Goal: Communication & Community: Answer question/provide support

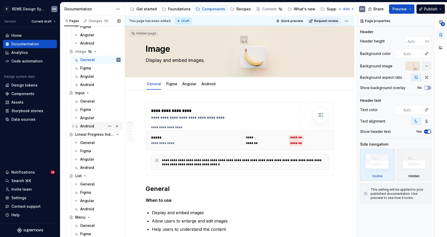
scroll to position [1473, 0]
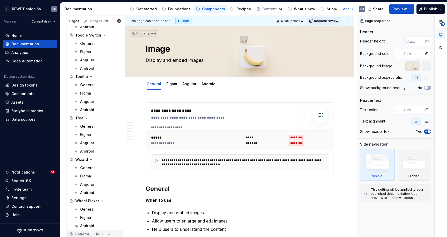
click at [91, 232] on div "Boilerplate Component" at bounding box center [84, 234] width 19 height 5
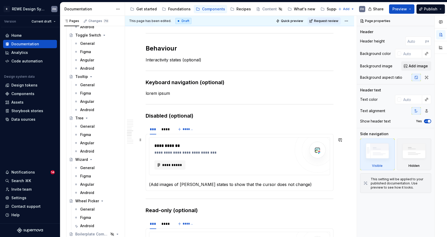
scroll to position [919, 0]
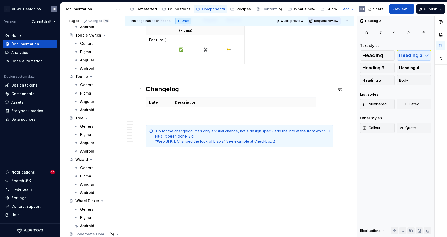
drag, startPoint x: 142, startPoint y: 100, endPoint x: 143, endPoint y: 89, distance: 10.6
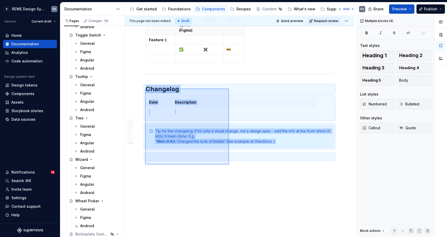
drag, startPoint x: 145, startPoint y: 89, endPoint x: 229, endPoint y: 164, distance: 113.1
click at [229, 164] on div "**********" at bounding box center [241, 126] width 232 height 221
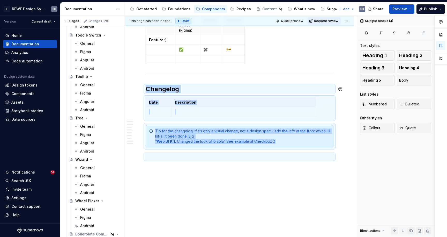
copy div "Changelog Date Description Tip for the changelog: If it’s only a visual change,…"
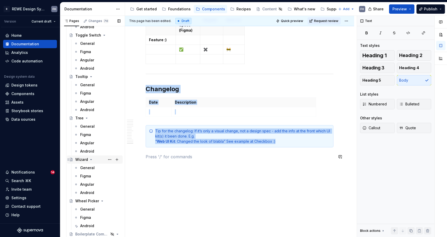
drag, startPoint x: 200, startPoint y: 169, endPoint x: 97, endPoint y: 158, distance: 104.4
click at [200, 169] on div "**********" at bounding box center [241, 126] width 232 height 221
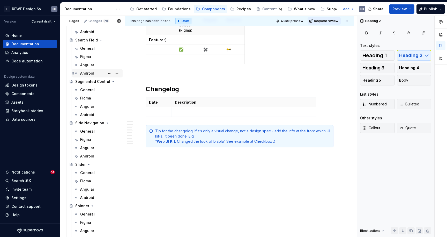
scroll to position [891, 0]
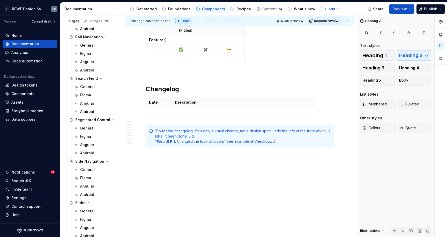
type textarea "*"
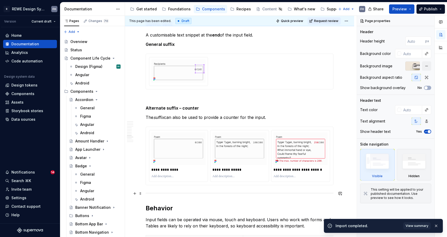
scroll to position [2208, 0]
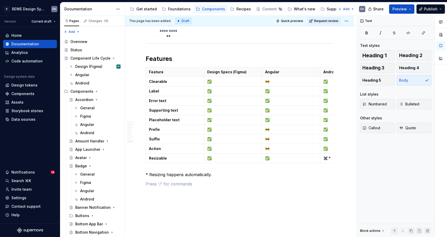
type textarea "*"
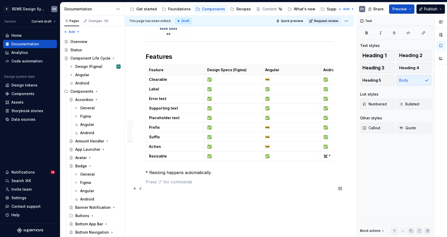
click at [168, 185] on p at bounding box center [240, 182] width 188 height 6
paste div
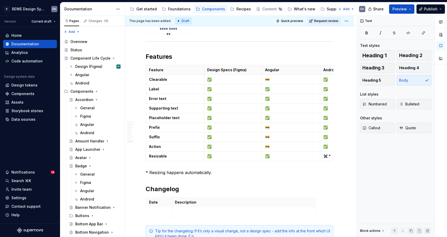
scroll to position [2260, 0]
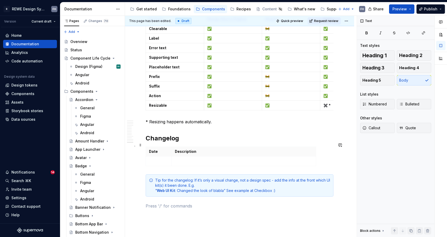
click at [147, 142] on h2 "Changelog" at bounding box center [240, 138] width 188 height 8
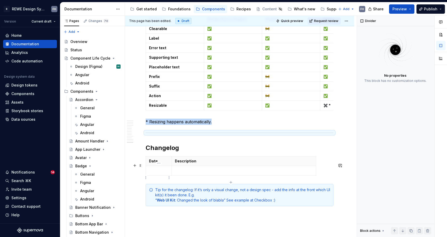
click at [157, 175] on td at bounding box center [159, 171] width 26 height 10
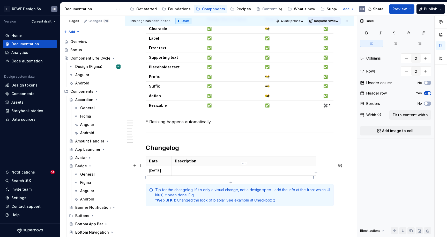
click at [201, 173] on p at bounding box center [244, 170] width 138 height 5
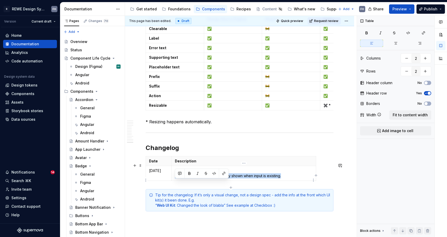
drag, startPoint x: 264, startPoint y: 184, endPoint x: 175, endPoint y: 183, distance: 89.1
click at [175, 178] on p "Android UI Kit The clearable action is now only shown when input is existing." at bounding box center [244, 173] width 138 height 10
click at [194, 178] on p "Android UI Kit The Clear action is now only shown when input is present." at bounding box center [244, 173] width 138 height 10
click at [211, 178] on p "Android UI Kit The Clear action is now only shown when input is present." at bounding box center [244, 173] width 138 height 10
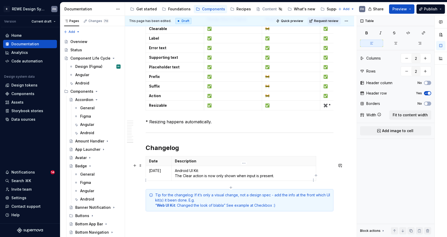
click at [282, 178] on p "Android UI Kit: The Clear action is now only shown when input is present." at bounding box center [244, 173] width 138 height 10
click at [141, 201] on span at bounding box center [141, 201] width 4 height 7
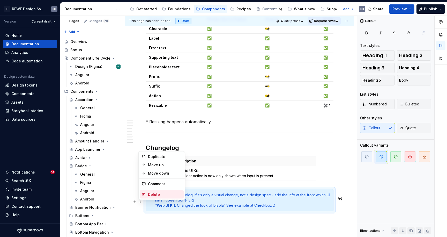
click at [167, 194] on div "Delete" at bounding box center [165, 194] width 34 height 5
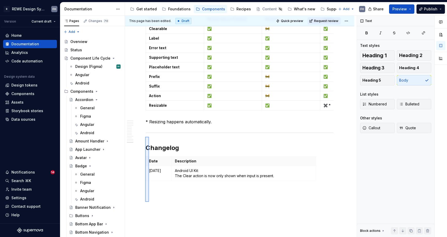
drag, startPoint x: 149, startPoint y: 202, endPoint x: 145, endPoint y: 137, distance: 65.1
click at [145, 137] on div "**********" at bounding box center [241, 126] width 232 height 221
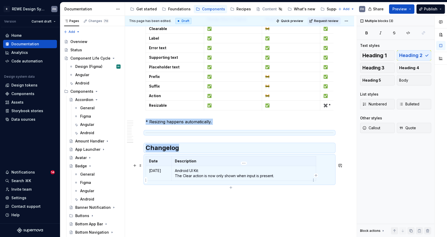
copy div "* Resizing happens automatically. Changelog"
click at [327, 21] on span "Request review" at bounding box center [326, 21] width 24 height 4
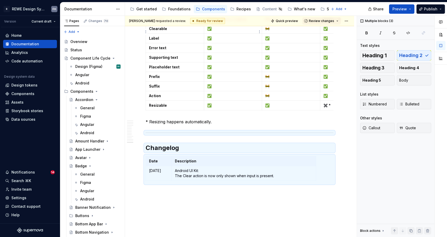
type textarea "*"
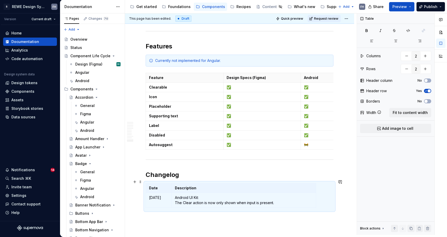
scroll to position [1594, 0]
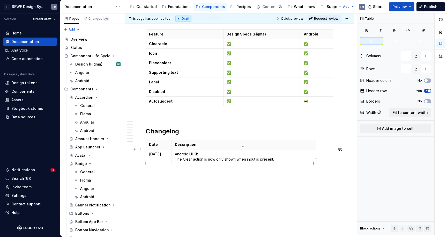
scroll to position [1584, 0]
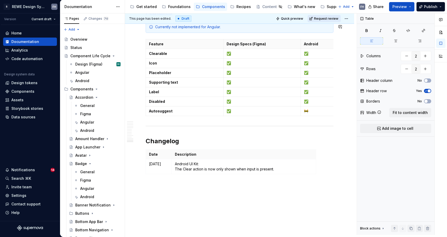
click at [328, 20] on span "Request review" at bounding box center [326, 19] width 24 height 4
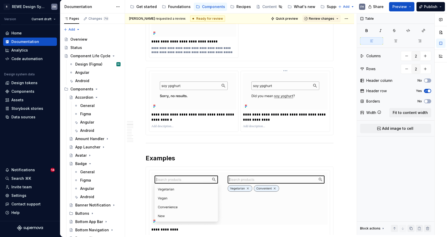
scroll to position [272, 0]
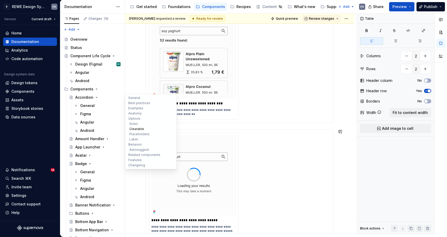
click at [142, 128] on button "Clearable" at bounding box center [150, 128] width 49 height 5
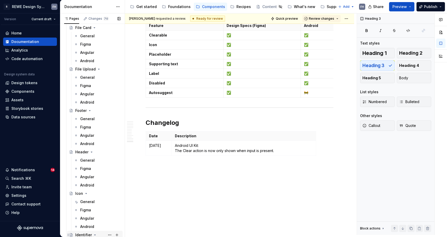
scroll to position [534, 0]
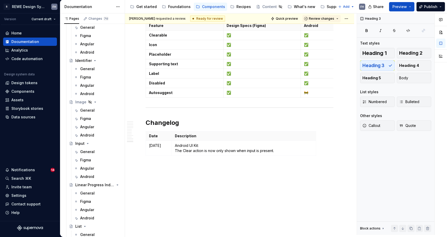
drag, startPoint x: 91, startPoint y: 153, endPoint x: 238, endPoint y: 138, distance: 147.4
click at [91, 153] on div "General" at bounding box center [87, 151] width 15 height 5
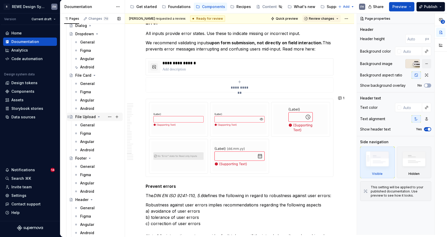
scroll to position [211, 0]
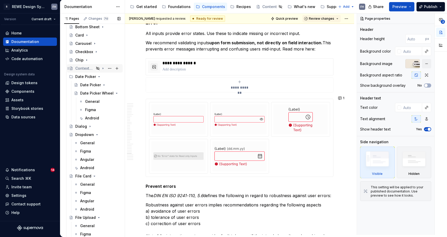
click at [84, 68] on div "Contextual Hint" at bounding box center [84, 68] width 19 height 5
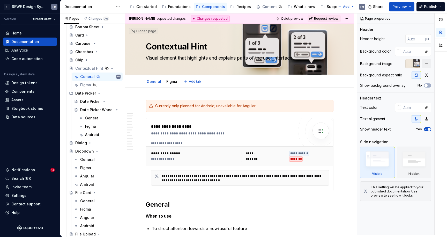
scroll to position [186, 0]
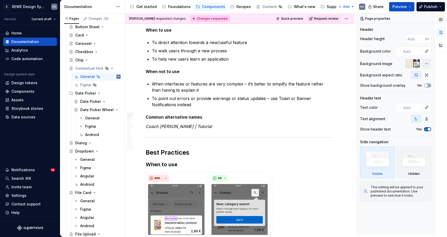
click at [443, 22] on button "button" at bounding box center [441, 19] width 9 height 9
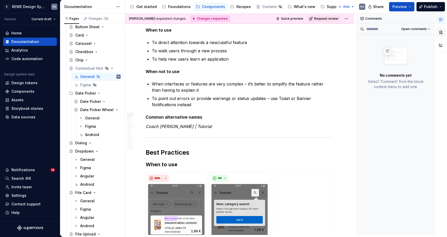
click at [443, 31] on button "button" at bounding box center [441, 32] width 9 height 9
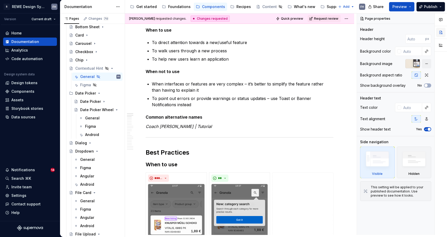
type textarea "*"
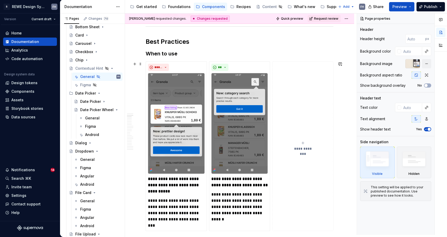
scroll to position [0, 0]
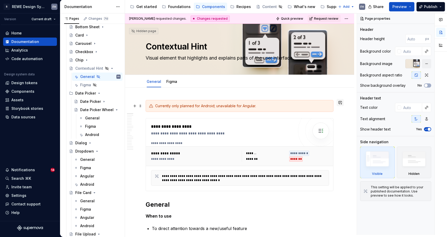
click at [340, 103] on button "button" at bounding box center [340, 102] width 7 height 7
type textarea "*"
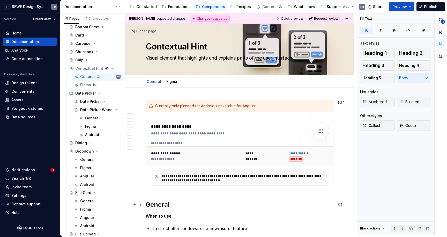
scroll to position [163, 0]
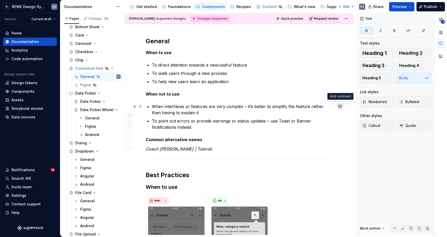
click at [340, 106] on button "button" at bounding box center [340, 106] width 7 height 7
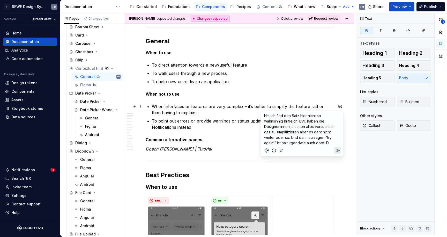
click at [298, 120] on span "Hm ich find den Satz hier nicht so wahnsinnig hilfreich. Evtl. haben die Design…" at bounding box center [300, 129] width 73 height 32
click at [335, 143] on p "Hm ich find den Satz hier nicht so wahnsinnig hilfreich formuliert. Evtl. haben…" at bounding box center [302, 129] width 76 height 33
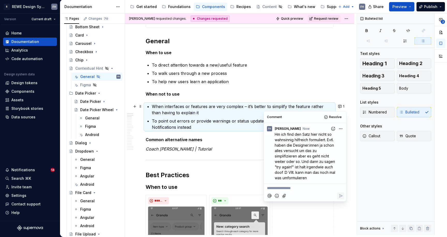
type textarea "*"
click at [220, 138] on p "Common alternative names" at bounding box center [240, 139] width 188 height 6
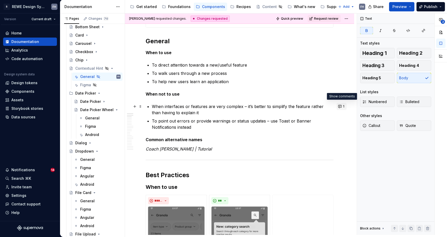
click at [342, 107] on button "1" at bounding box center [342, 106] width 10 height 7
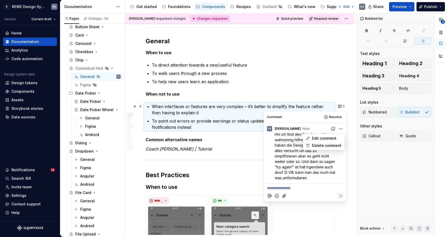
click at [341, 127] on html "R REWE Design System FH Version Current draft Home Documentation Analytics Code…" at bounding box center [223, 118] width 447 height 237
click at [328, 138] on span "Edit comment" at bounding box center [324, 138] width 24 height 5
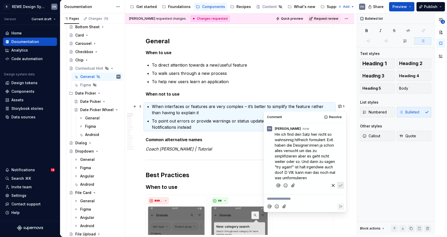
click at [302, 133] on span "Hm ich find den Satz hier nicht so wahnsinnig hilfreich formuliert. Evtl. haben…" at bounding box center [306, 156] width 62 height 48
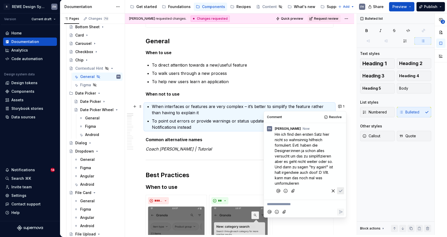
click at [319, 134] on span "Hm ich find den ersten Satz hier nicht so wahnsinnig hilfreich formuliert. Evtl…" at bounding box center [304, 158] width 59 height 53
click at [342, 190] on icon "Save" at bounding box center [340, 191] width 3 height 2
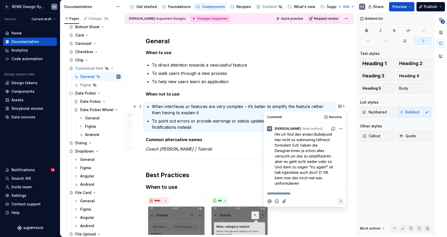
click at [207, 138] on p "Common alternative names" at bounding box center [240, 139] width 188 height 6
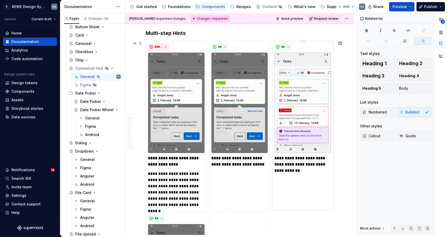
scroll to position [518, 0]
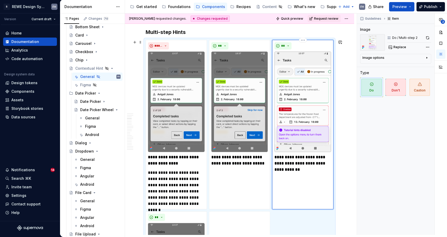
click at [317, 77] on img at bounding box center [303, 102] width 57 height 101
type textarea "*"
click at [341, 44] on button "button" at bounding box center [340, 42] width 7 height 7
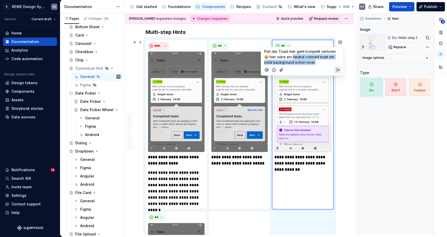
drag, startPoint x: 299, startPoint y: 59, endPoint x: 323, endPoint y: 63, distance: 24.6
click at [323, 63] on p "Puh der Toast hier geht komplett verloren 😅 hier wäre ein neutral colored toast…" at bounding box center [302, 57] width 76 height 16
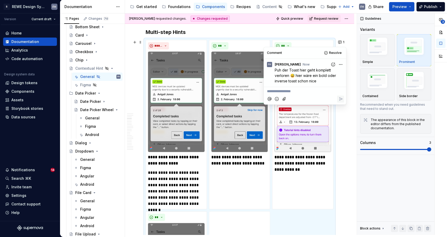
click at [257, 31] on h3 "Multi-step Hints" at bounding box center [240, 31] width 188 height 7
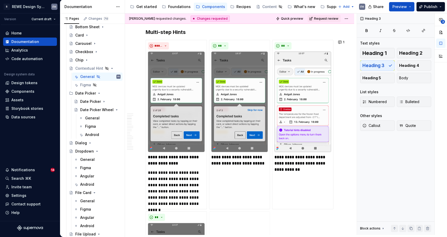
type textarea "*"
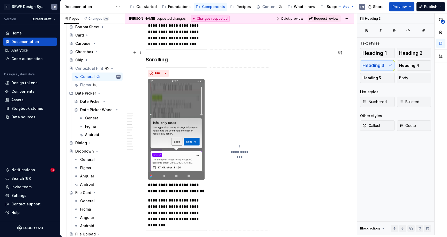
scroll to position [1418, 0]
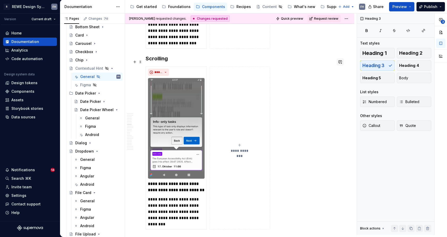
click at [340, 61] on button "button" at bounding box center [340, 61] width 7 height 7
click at [264, 75] on span "Ich liebe den Unschärfe Scrolleffekt im hintergrund 😂" at bounding box center [297, 74] width 67 height 10
click at [308, 77] on p "Ich liebe den Unschärfe Scrolleffekt im Hintergrund 😂" at bounding box center [302, 73] width 76 height 11
click at [338, 83] on icon "Send" at bounding box center [338, 84] width 5 height 5
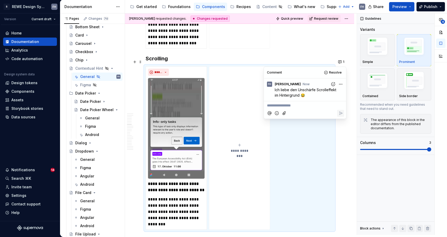
click at [197, 55] on h3 "Scrolling" at bounding box center [240, 58] width 188 height 7
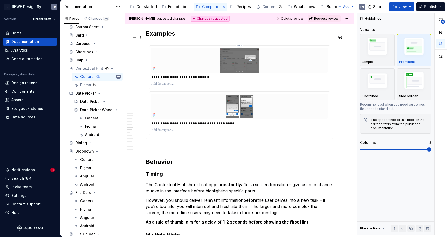
scroll to position [1636, 0]
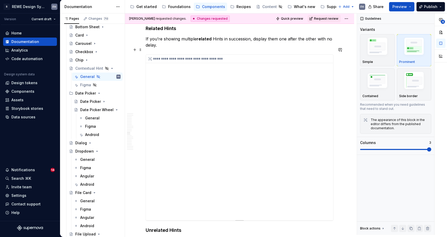
scroll to position [1846, 0]
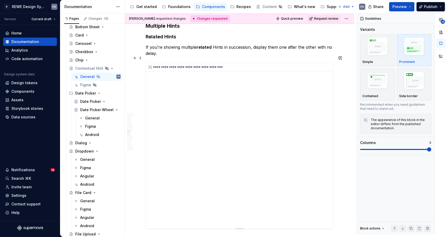
click at [246, 150] on div "**********" at bounding box center [239, 146] width 187 height 166
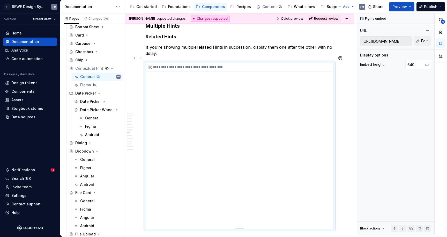
click at [238, 152] on div "**********" at bounding box center [239, 146] width 187 height 166
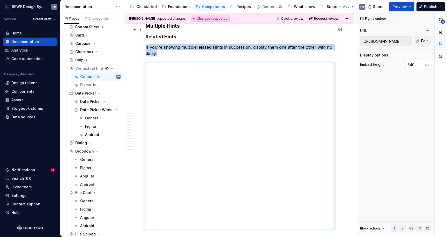
click at [250, 44] on p "If you’re showing multiple related Hints in succession, display them one after …" at bounding box center [240, 50] width 188 height 12
click at [296, 16] on button "Quick preview" at bounding box center [290, 18] width 31 height 7
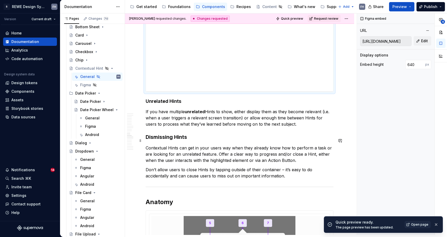
scroll to position [2065, 0]
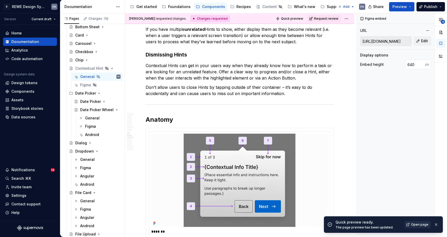
click at [427, 224] on span "Open page" at bounding box center [419, 224] width 17 height 4
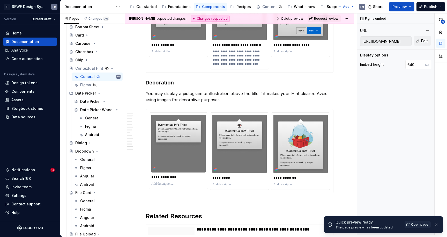
scroll to position [2653, 0]
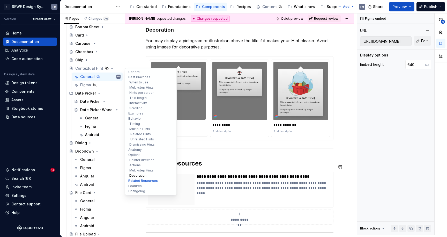
type textarea "*"
click at [142, 175] on button "Decoration" at bounding box center [150, 175] width 49 height 5
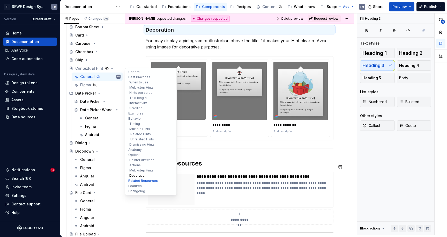
scroll to position [2632, 0]
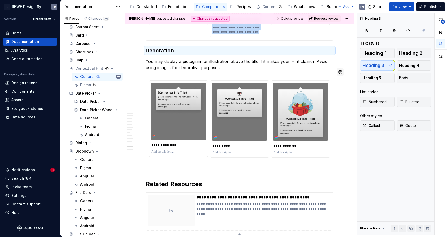
click at [340, 71] on button "button" at bounding box center [340, 71] width 7 height 7
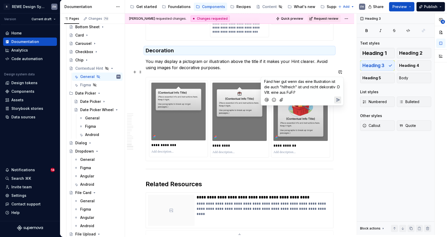
click at [340, 99] on icon "Send" at bounding box center [338, 99] width 5 height 5
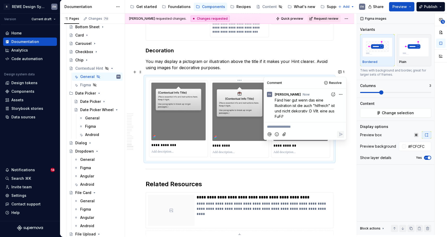
type textarea "*"
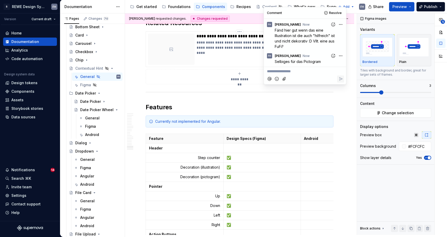
scroll to position [2856, 0]
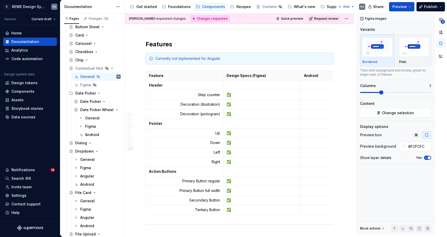
click at [195, 121] on p "Pointer" at bounding box center [184, 123] width 71 height 5
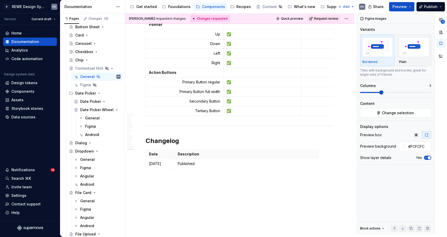
type textarea "*"
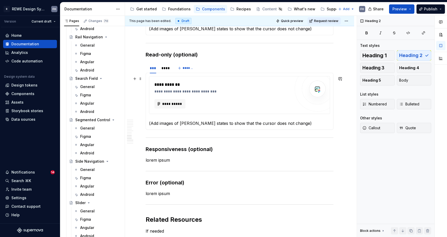
scroll to position [248, 0]
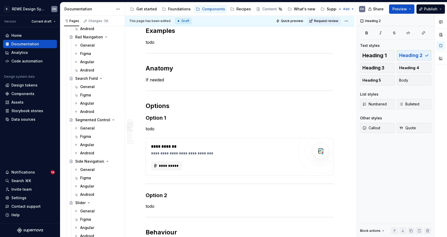
type textarea "*"
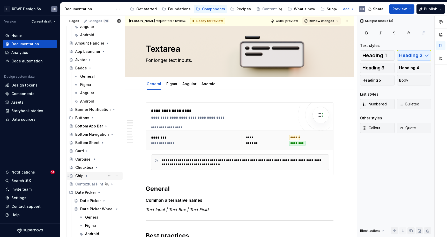
scroll to position [109, 0]
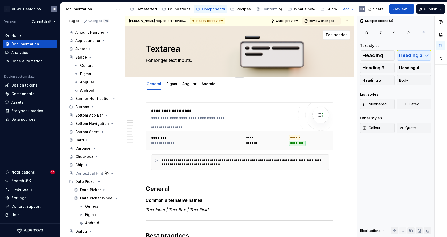
drag, startPoint x: 84, startPoint y: 173, endPoint x: 289, endPoint y: 34, distance: 247.2
click at [84, 173] on div "Contextual Hint" at bounding box center [89, 173] width 28 height 5
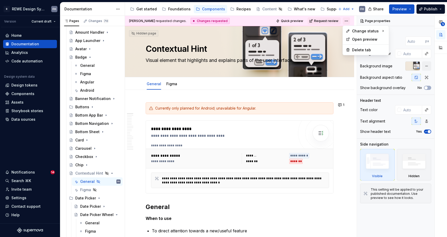
click at [349, 20] on html "R REWE Design System FH Version Current draft Home Documentation Analytics Code…" at bounding box center [223, 118] width 447 height 237
click at [409, 50] on div "Changes requested" at bounding box center [422, 48] width 36 height 5
type textarea "*"
